Goal: Information Seeking & Learning: Learn about a topic

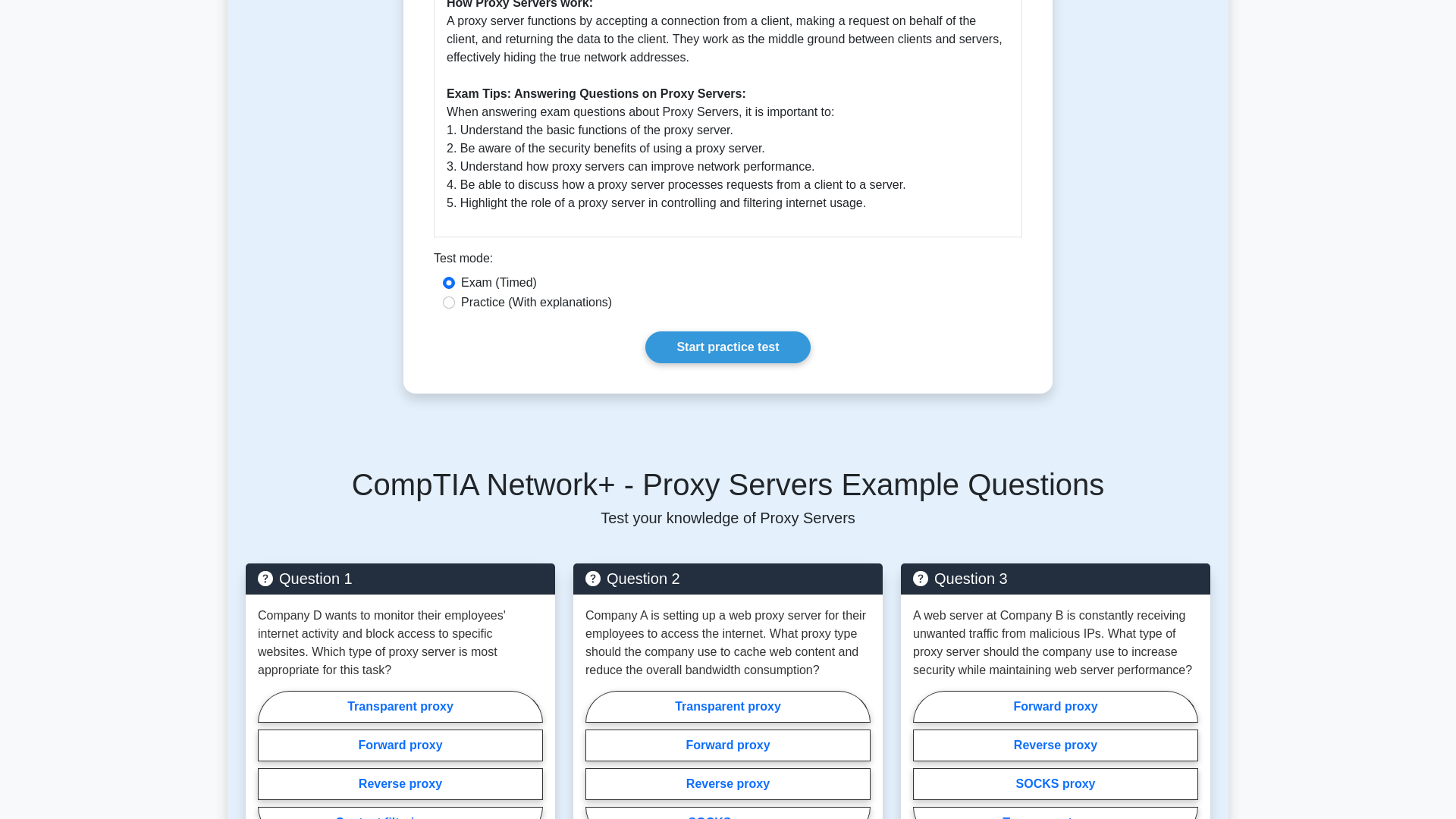
scroll to position [735, 0]
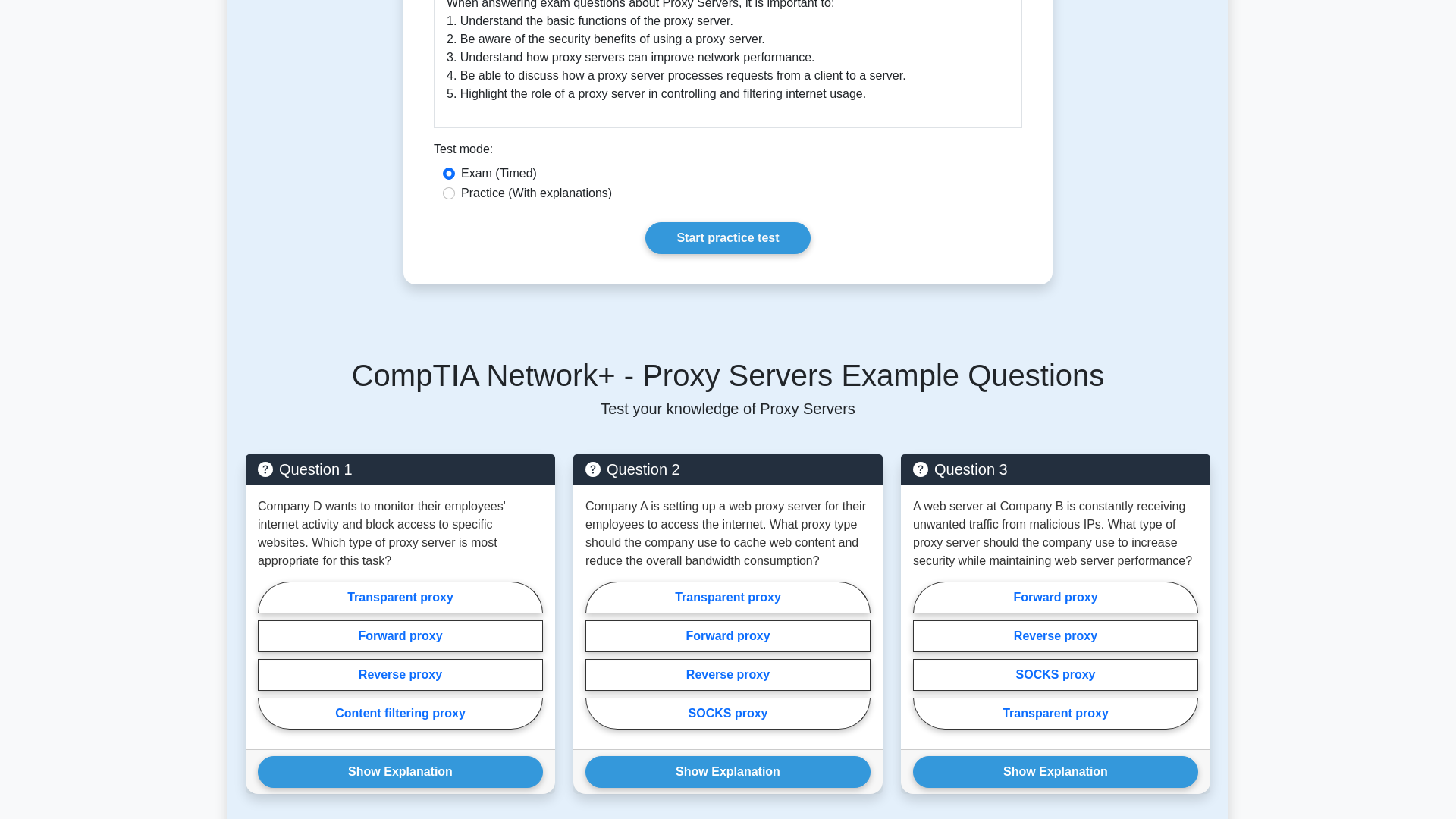
click at [730, 223] on link "Start practice test" at bounding box center [728, 238] width 165 height 32
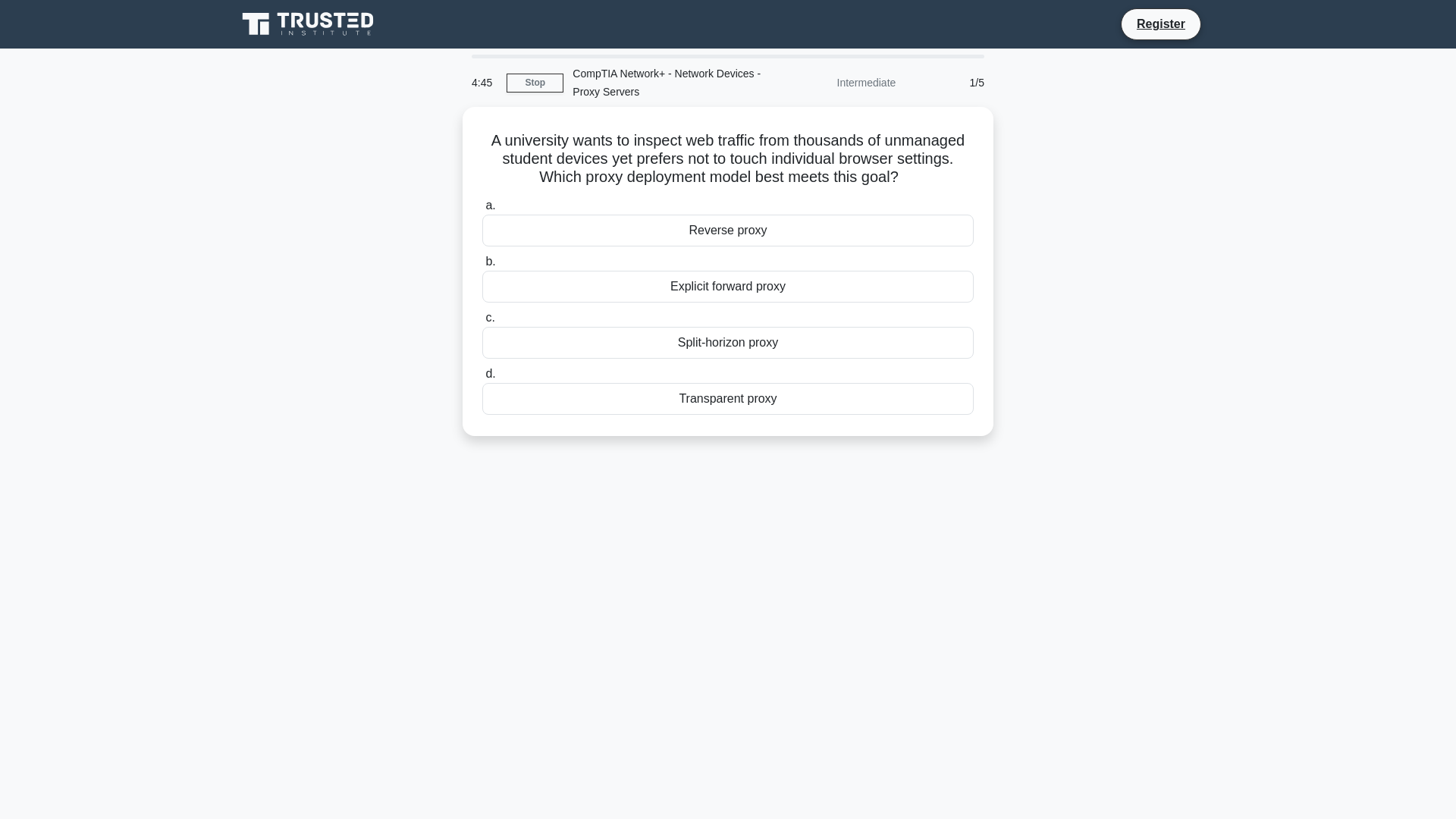
click at [531, 82] on link "Stop" at bounding box center [536, 83] width 57 height 19
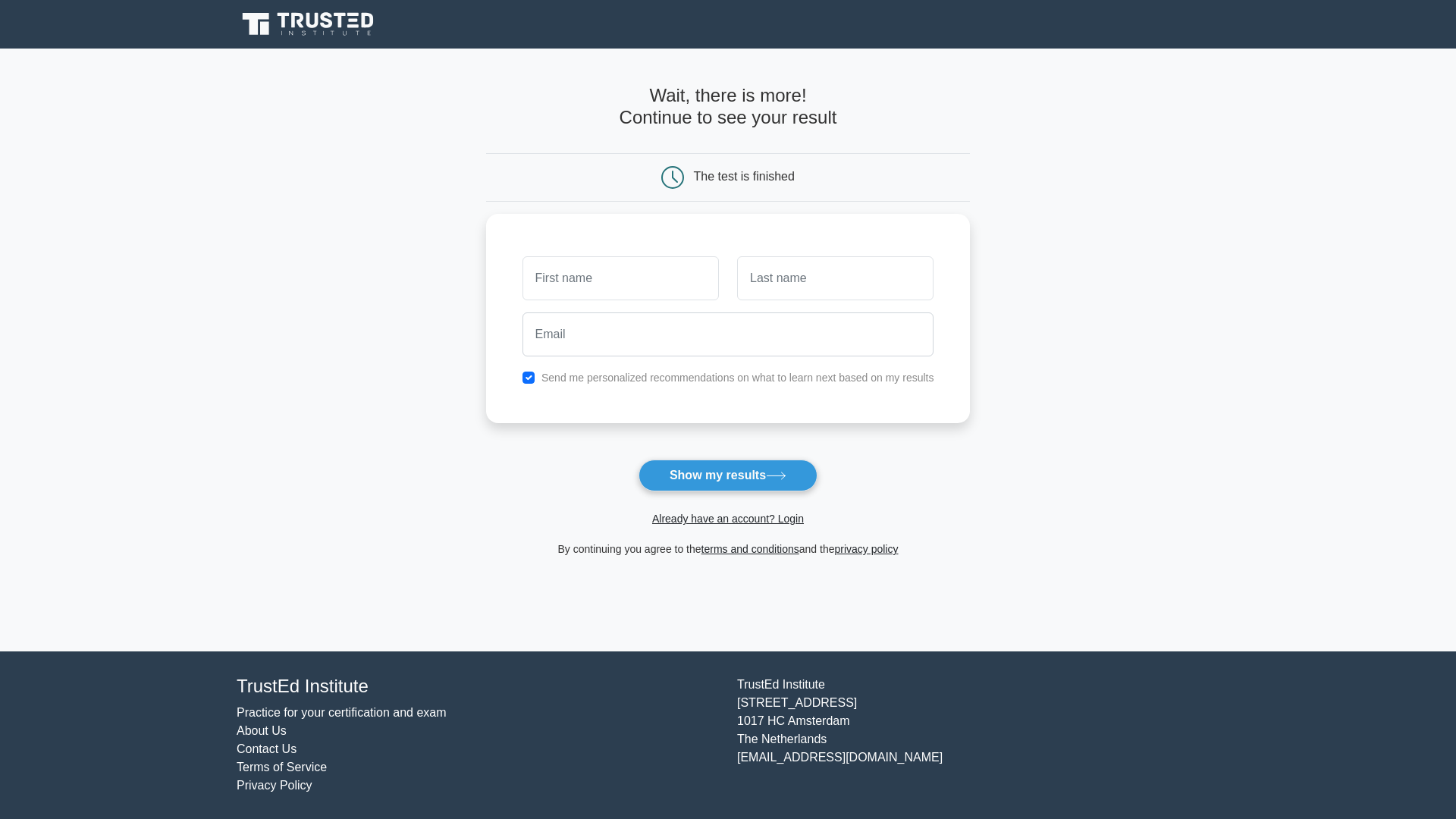
click at [747, 520] on link "Already have an account? Login" at bounding box center [727, 518] width 151 height 12
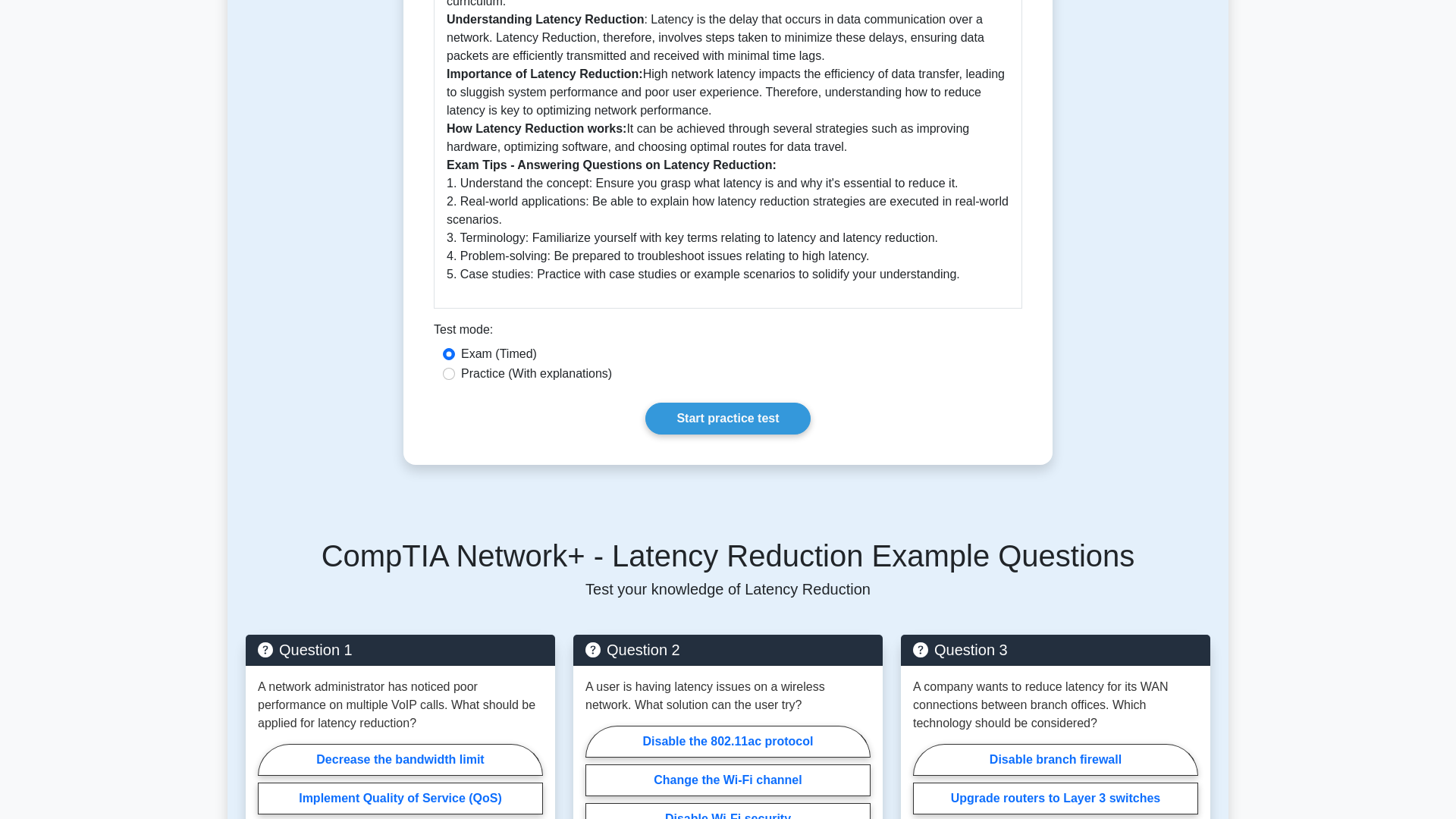
scroll to position [390, 0]
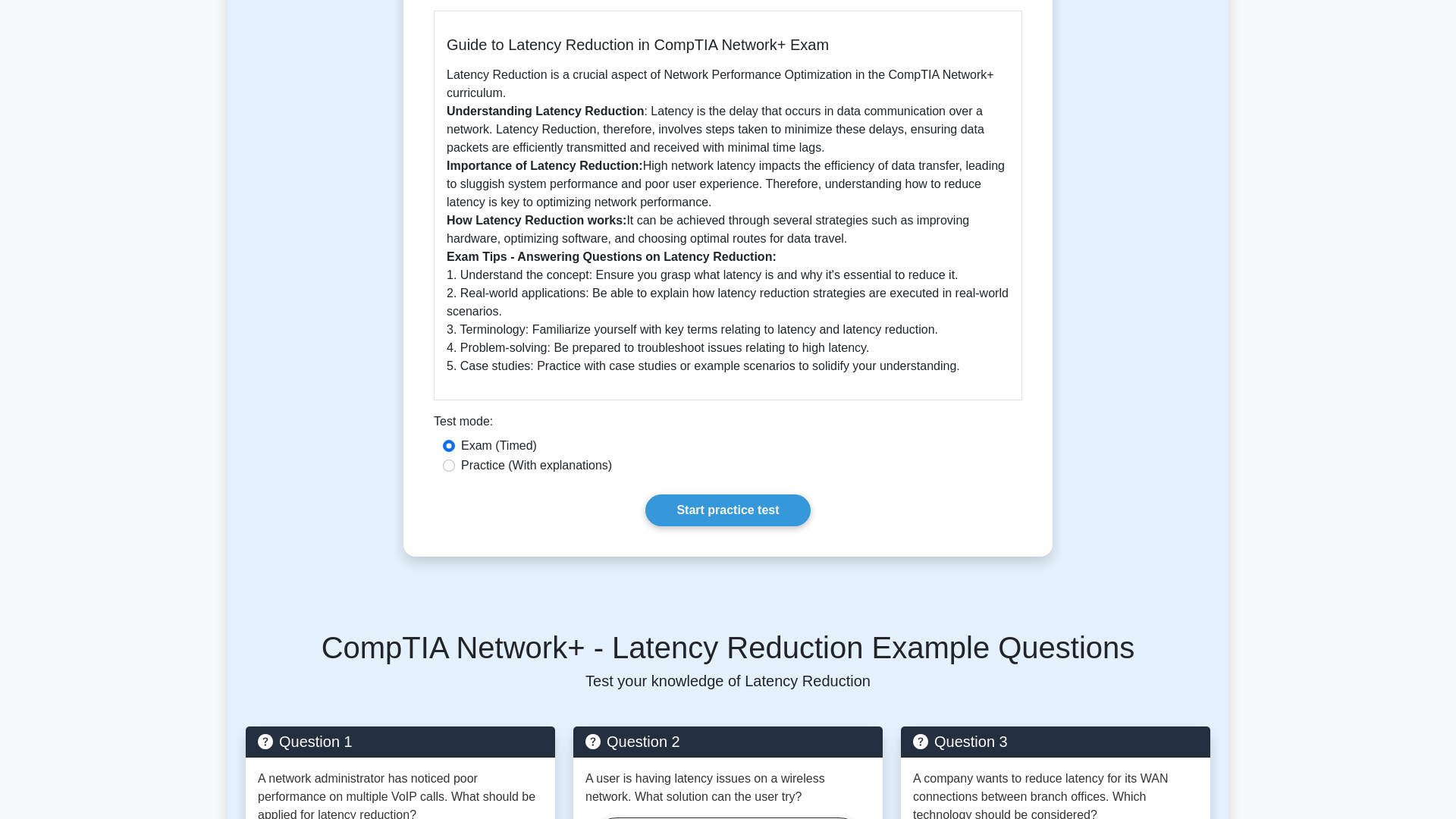
click at [729, 508] on link "Start practice test" at bounding box center [728, 510] width 165 height 32
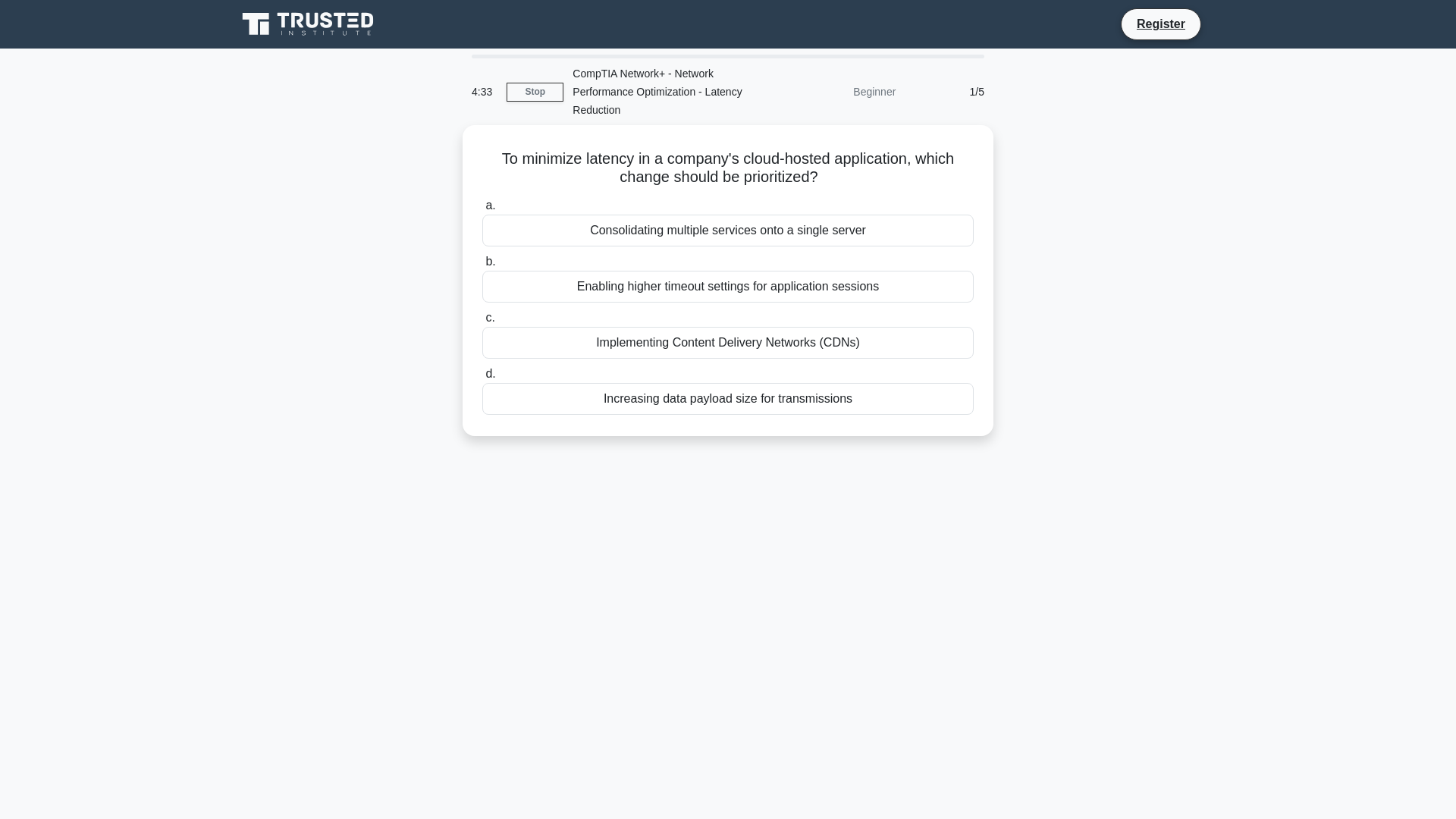
click at [532, 91] on link "Stop" at bounding box center [536, 92] width 57 height 19
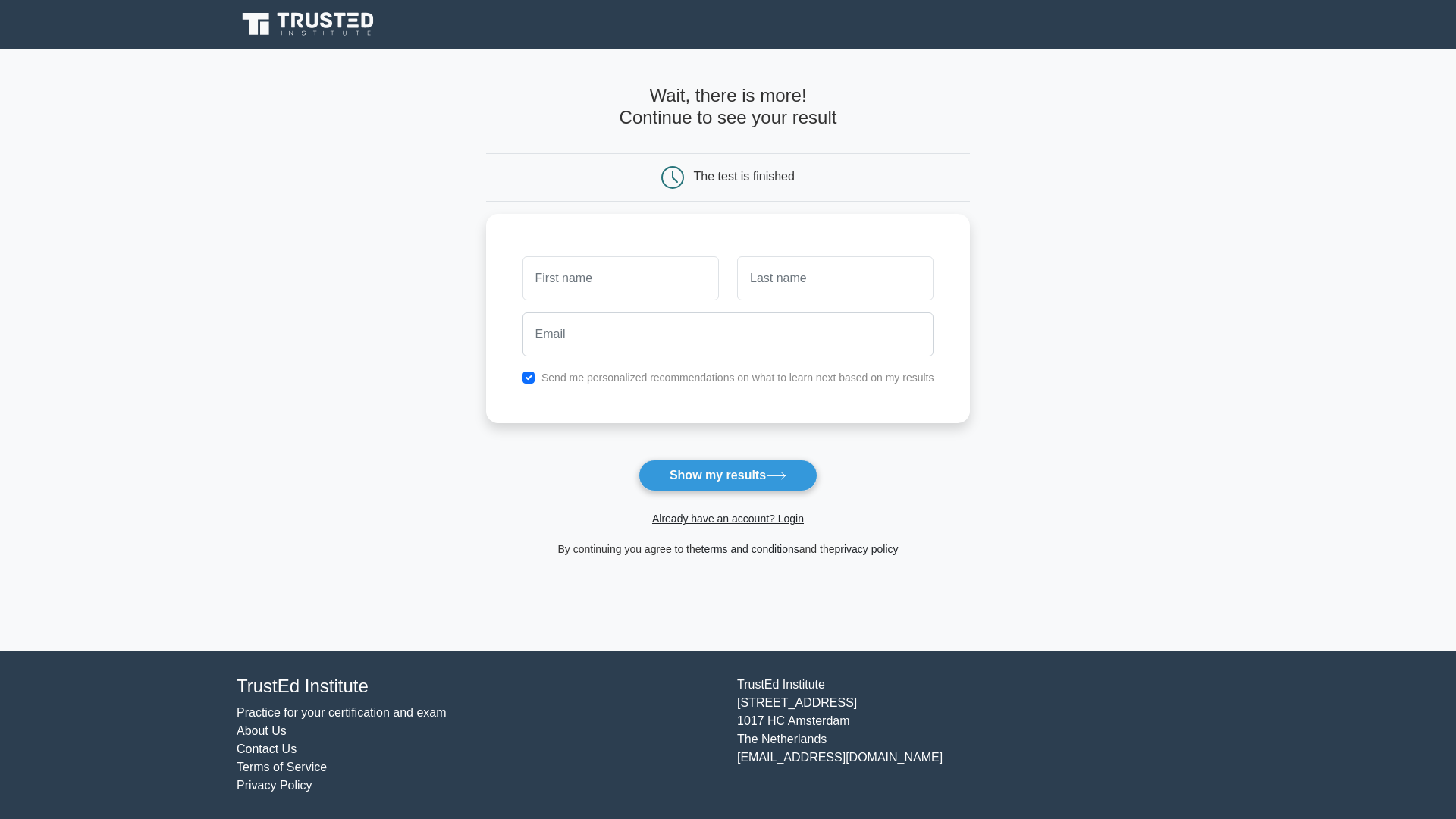
click at [716, 520] on link "Already have an account? Login" at bounding box center [727, 518] width 151 height 12
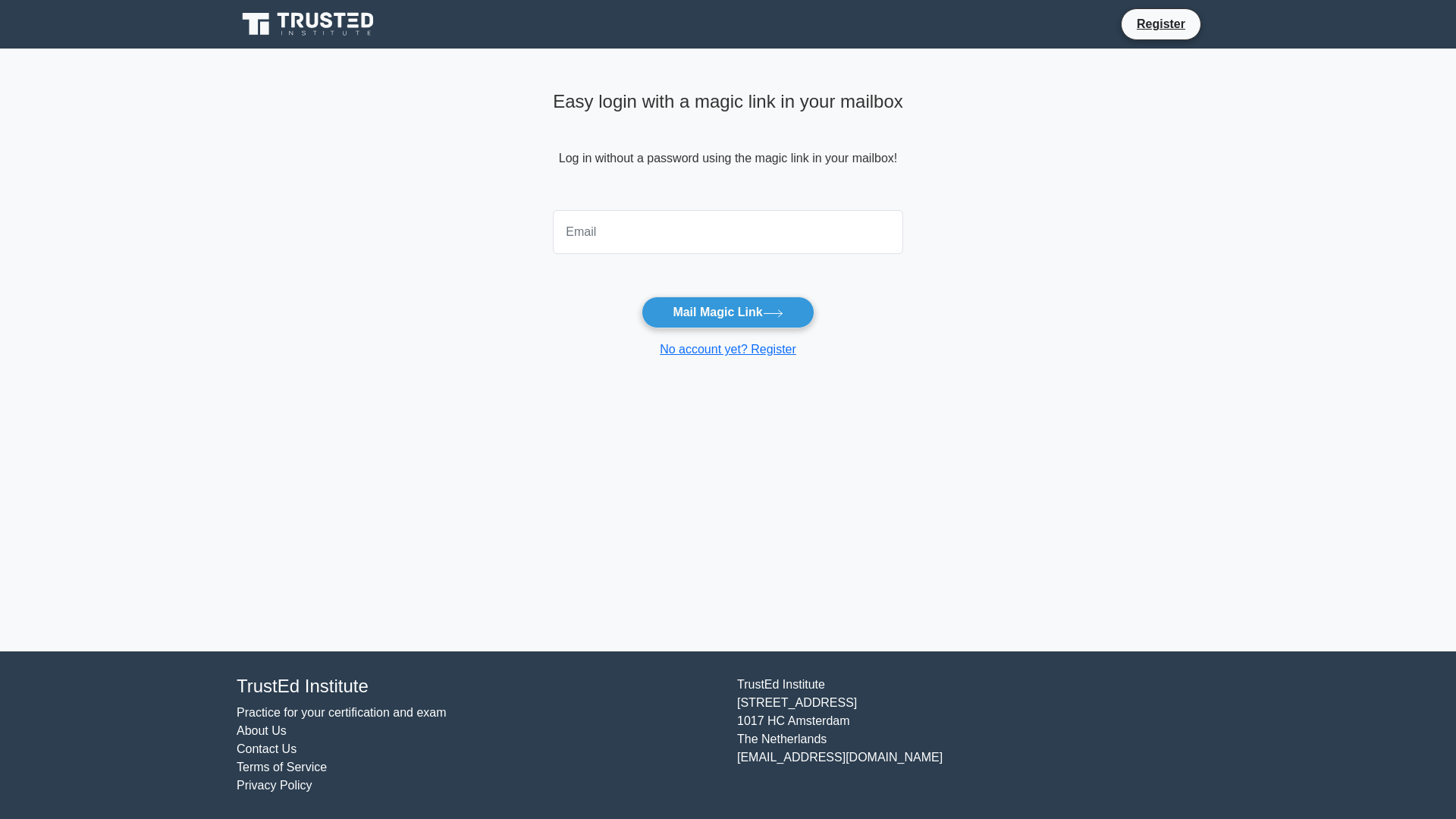
click at [726, 348] on link "No account yet? Register" at bounding box center [728, 349] width 136 height 13
